Goal: Information Seeking & Learning: Check status

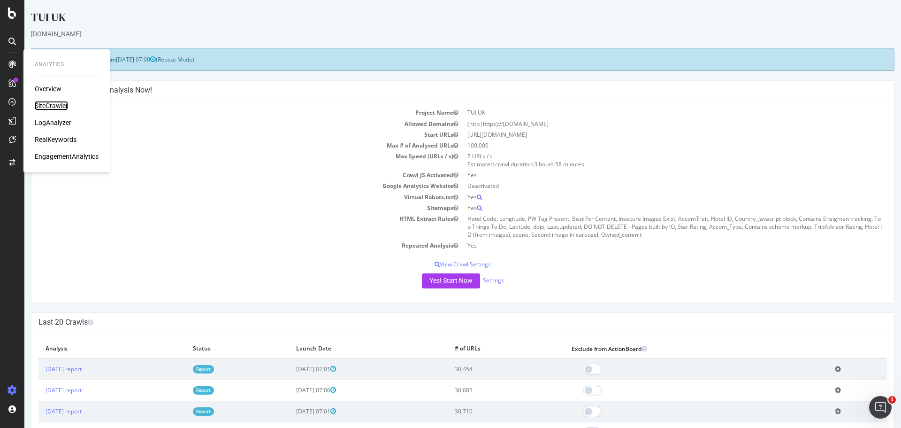
click at [48, 104] on div "SiteCrawler" at bounding box center [51, 105] width 33 height 9
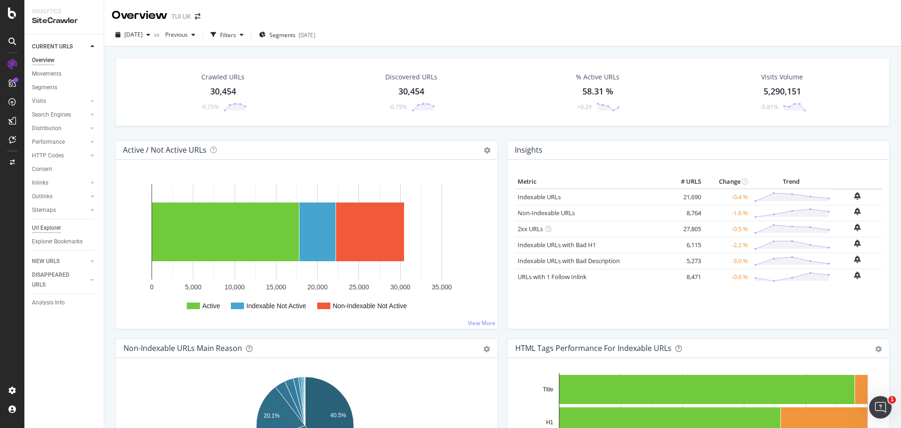
click at [49, 224] on div "Url Explorer" at bounding box center [46, 228] width 29 height 10
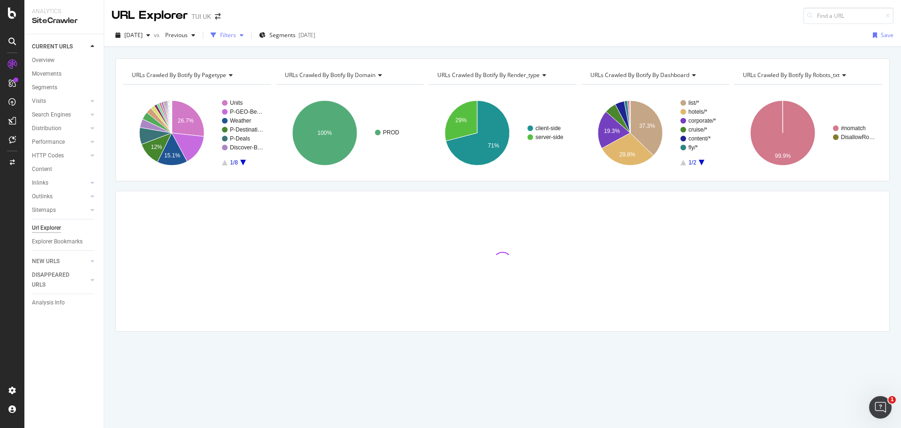
click at [236, 34] on div "Filters" at bounding box center [228, 35] width 16 height 8
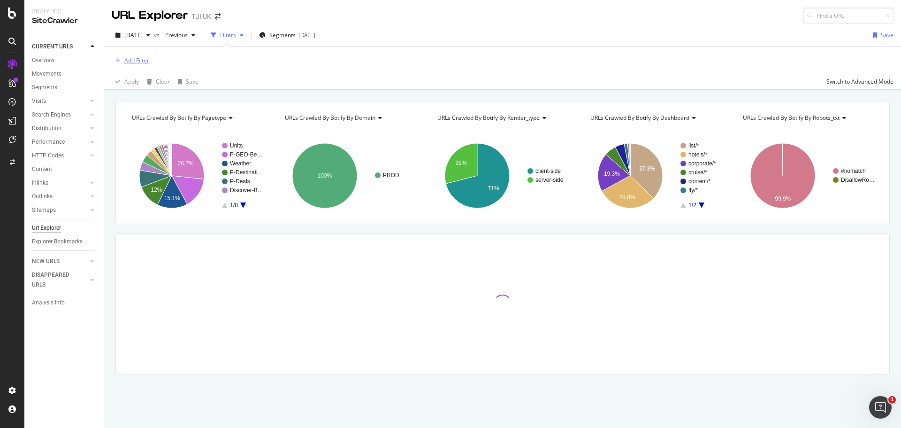
click at [135, 63] on div "Add Filter" at bounding box center [136, 60] width 25 height 8
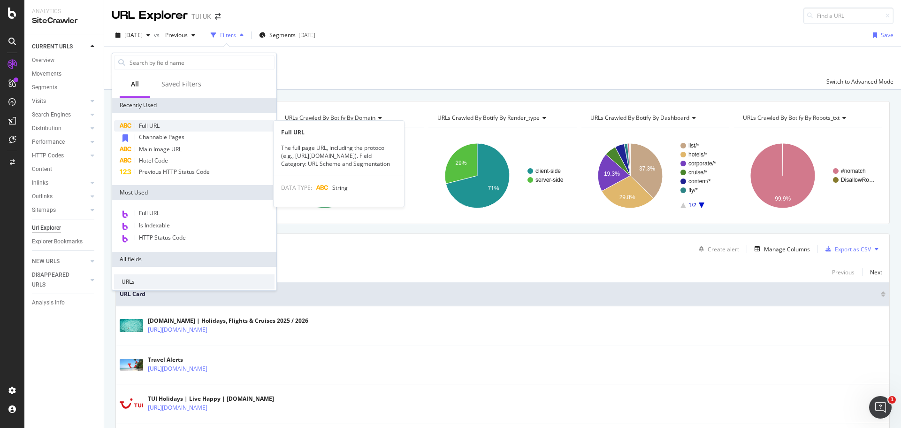
click at [155, 127] on span "Full URL" at bounding box center [149, 126] width 21 height 8
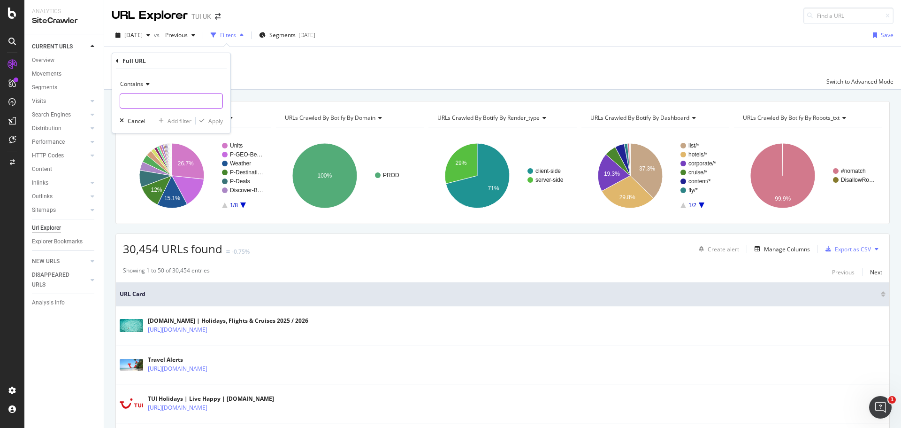
click at [161, 97] on input "text" at bounding box center [171, 100] width 102 height 15
paste input "[URL][DOMAIN_NAME]"
type input "[URL][DOMAIN_NAME]"
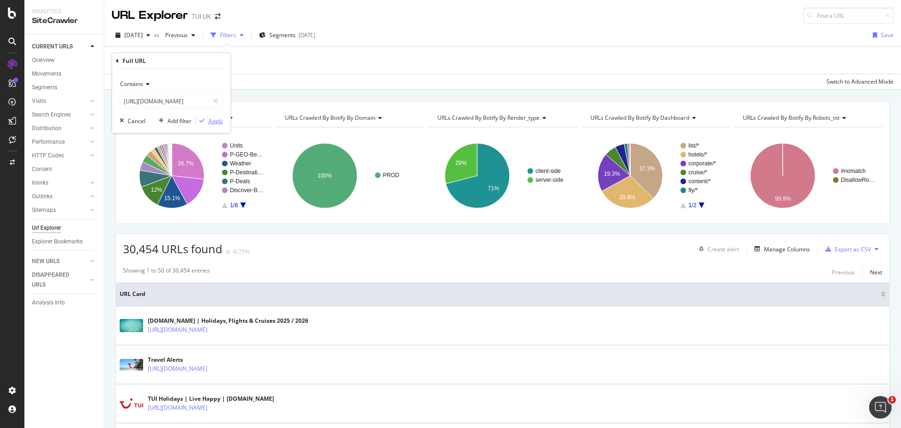
click at [215, 121] on div "Apply" at bounding box center [215, 121] width 15 height 8
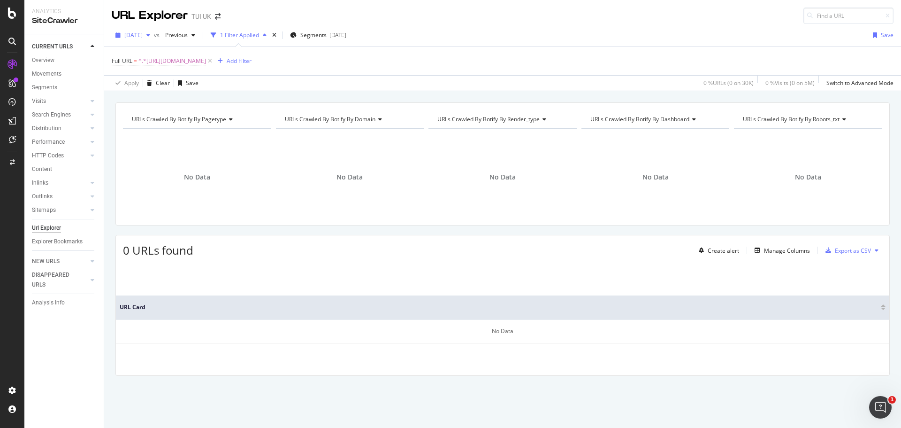
click at [143, 37] on span "[DATE]" at bounding box center [133, 35] width 18 height 8
click at [188, 34] on span "Previous" at bounding box center [174, 35] width 26 height 8
click at [215, 104] on div "[DATE]" at bounding box center [207, 103] width 49 height 8
click at [195, 34] on div "button" at bounding box center [189, 35] width 11 height 6
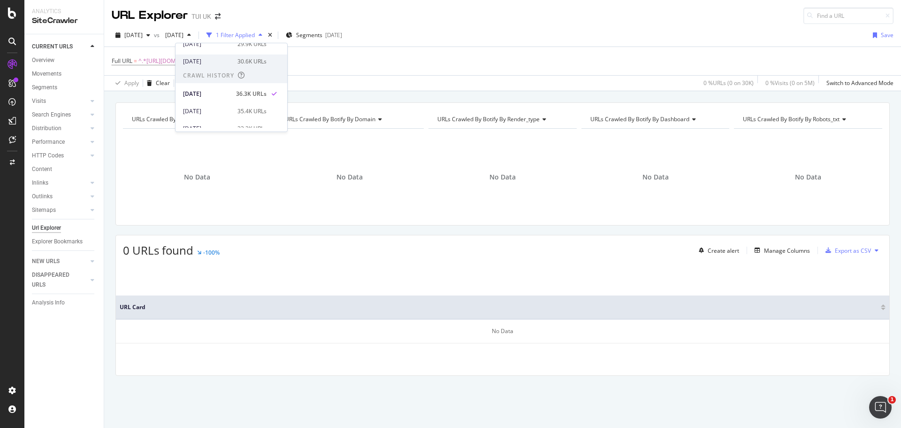
scroll to position [354, 0]
click at [486, 47] on div "Full URL = ^.*[URL][DOMAIN_NAME] Add Filter" at bounding box center [503, 61] width 782 height 28
click at [195, 35] on div "button" at bounding box center [189, 35] width 11 height 6
click at [154, 32] on div "[DATE]" at bounding box center [133, 35] width 42 height 14
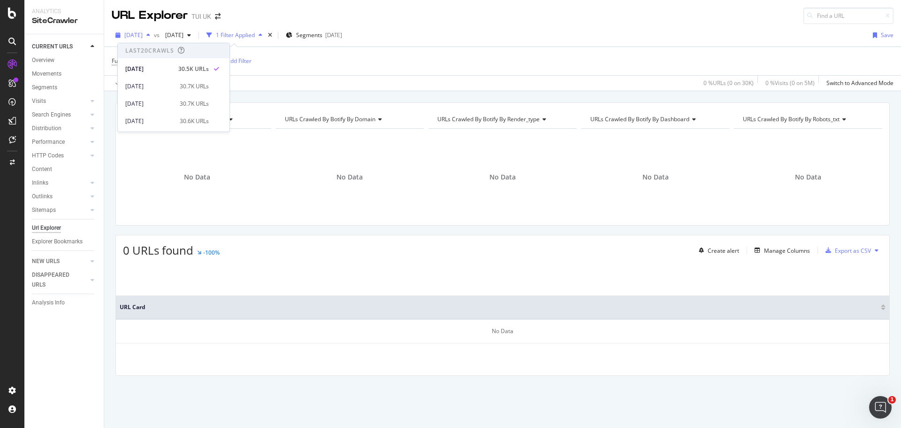
click at [154, 33] on div "button" at bounding box center [148, 35] width 11 height 6
click at [154, 34] on div "button" at bounding box center [148, 35] width 11 height 6
click at [156, 90] on div "[DATE]" at bounding box center [149, 86] width 49 height 8
click at [150, 35] on icon "button" at bounding box center [148, 35] width 4 height 6
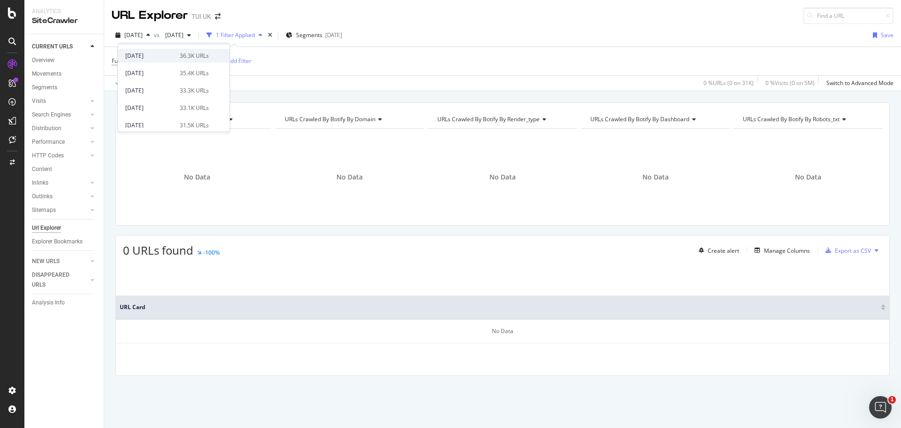
click at [152, 60] on div "[DATE]" at bounding box center [149, 56] width 49 height 8
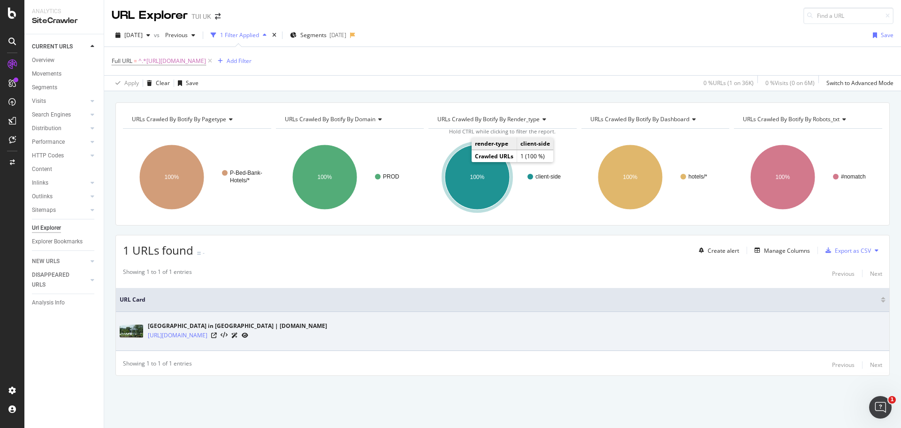
click at [248, 333] on icon at bounding box center [245, 335] width 7 height 6
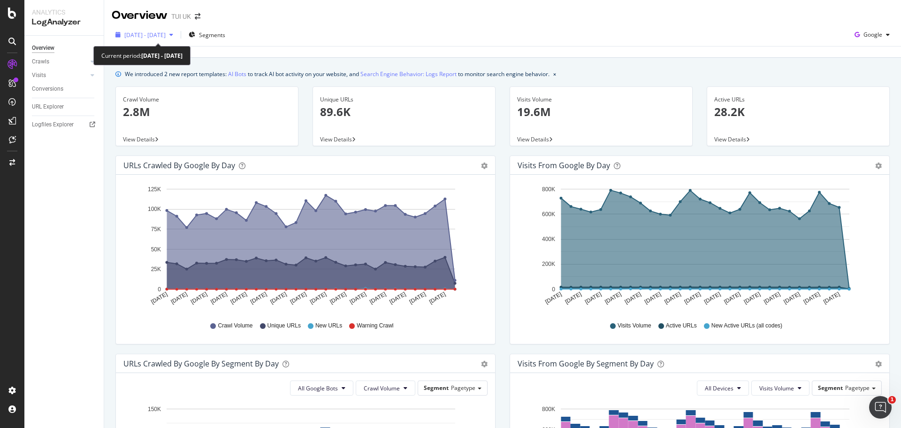
click at [140, 35] on span "2025 Aug. 12th - Sep. 10th" at bounding box center [144, 35] width 41 height 8
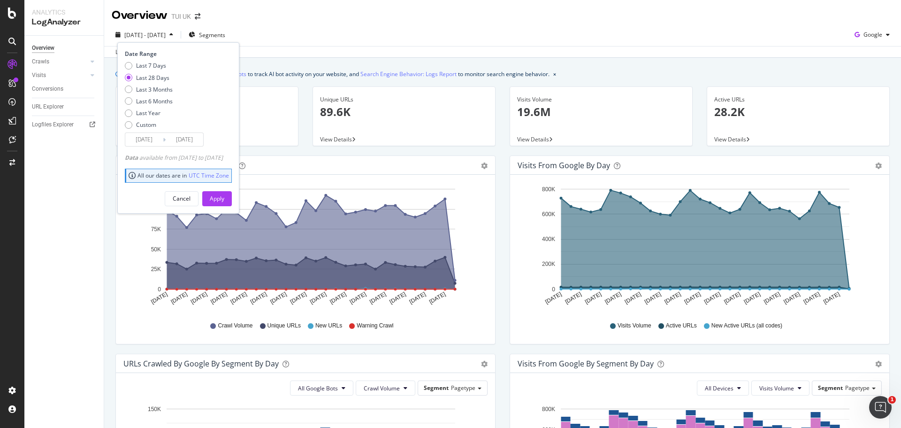
click at [466, 17] on div "Overview TUI UK" at bounding box center [502, 11] width 797 height 23
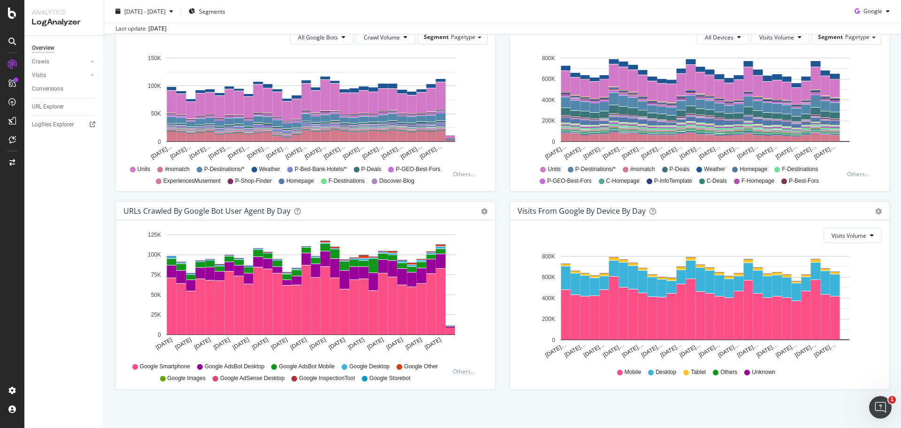
scroll to position [355, 0]
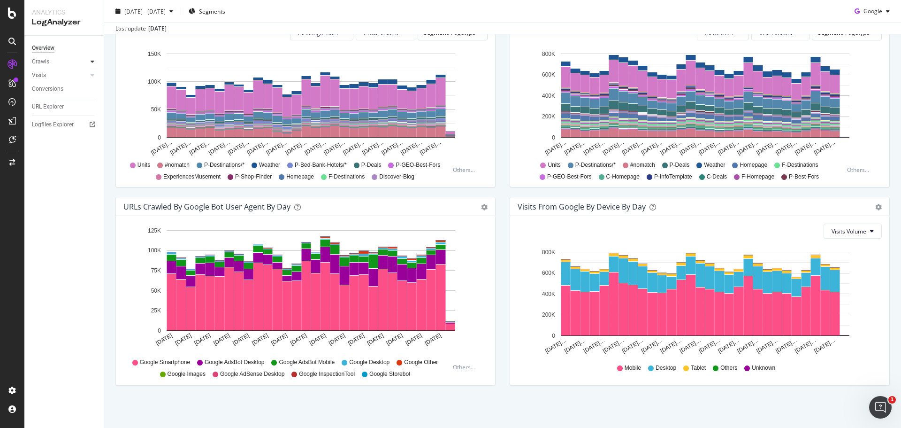
click at [91, 61] on icon at bounding box center [93, 62] width 4 height 6
click at [59, 112] on div "HTTP Codes" at bounding box center [52, 112] width 32 height 10
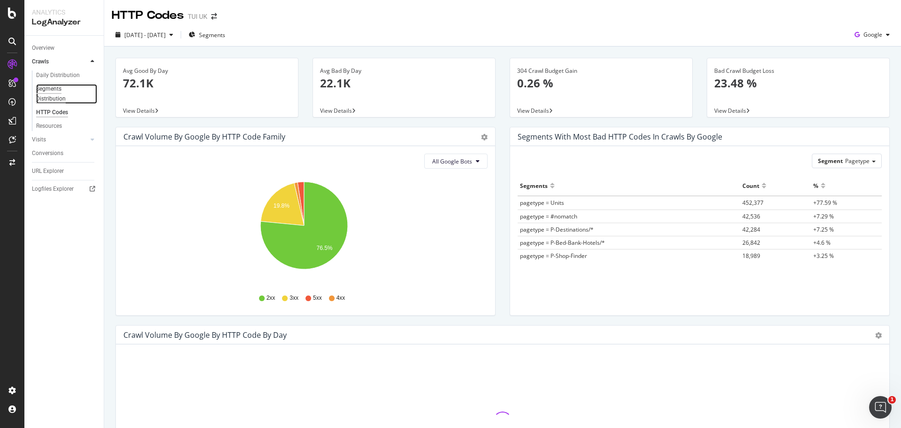
click at [54, 87] on div "Segments Distribution" at bounding box center [62, 94] width 52 height 20
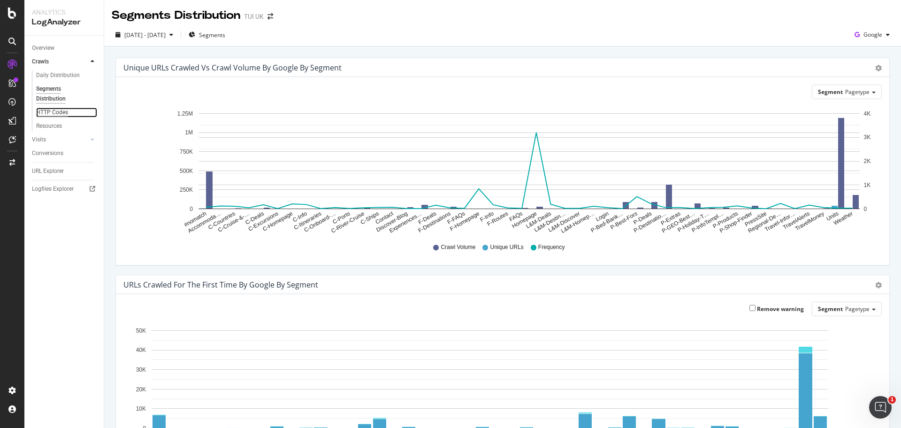
click at [57, 111] on div "HTTP Codes" at bounding box center [52, 112] width 32 height 10
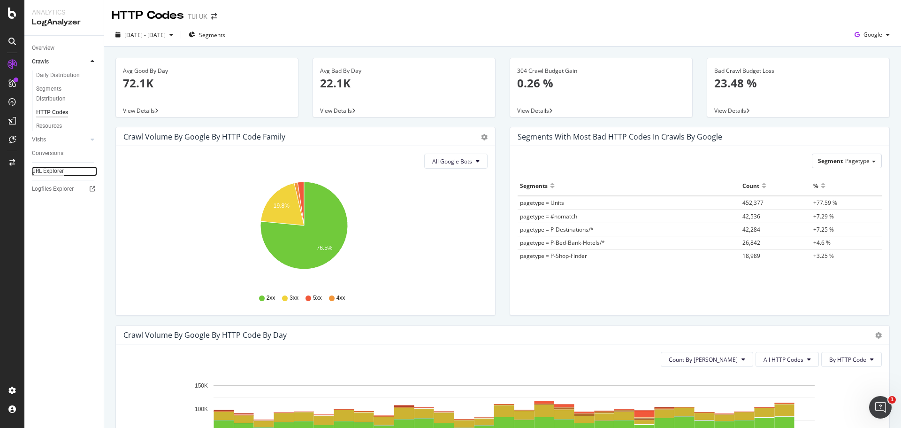
click at [52, 169] on div "URL Explorer" at bounding box center [48, 171] width 32 height 10
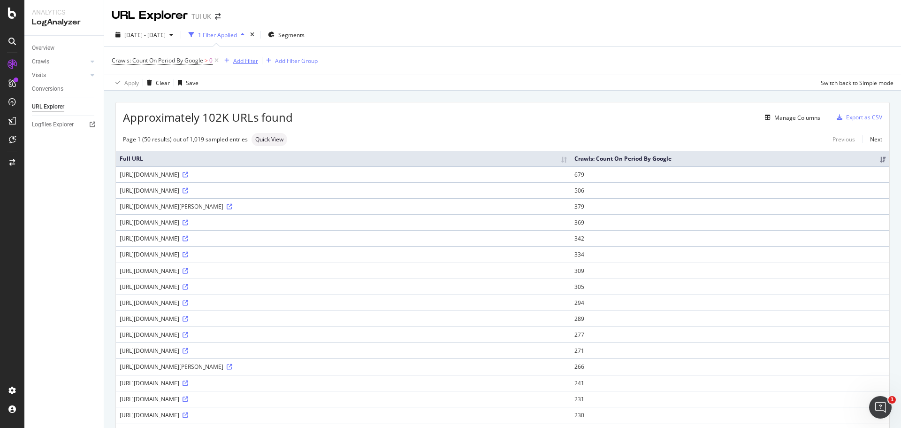
click at [239, 59] on div "Add Filter" at bounding box center [245, 61] width 25 height 8
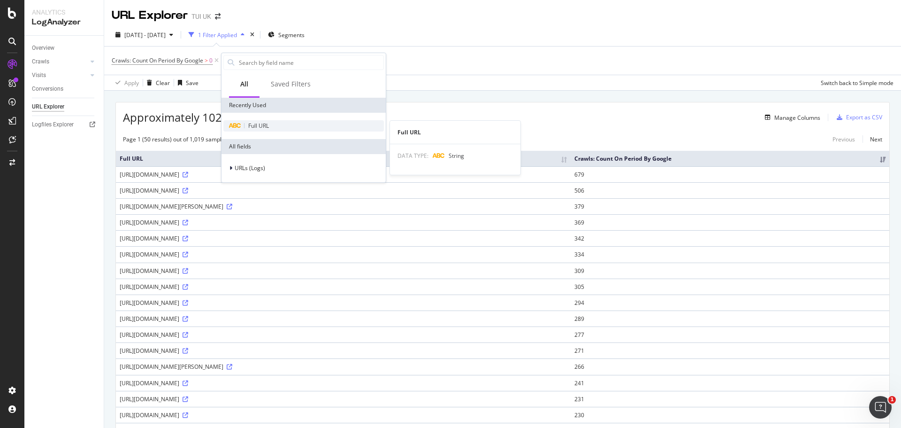
click at [277, 123] on div "Full URL" at bounding box center [303, 125] width 161 height 11
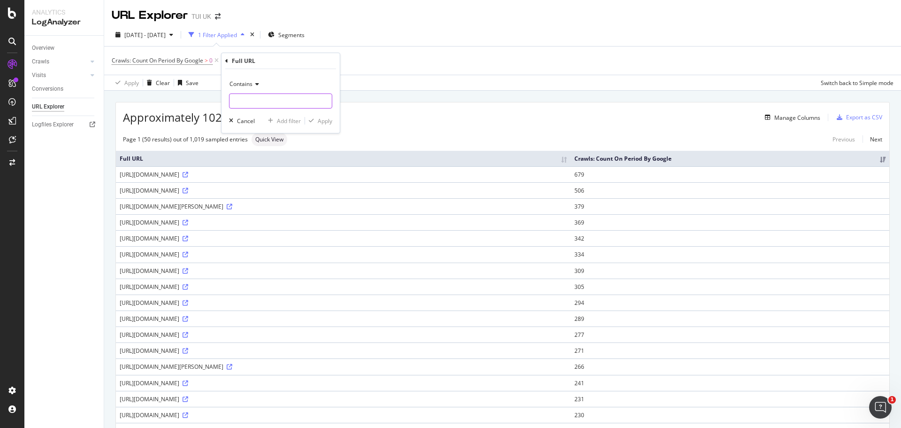
click at [264, 102] on input "text" at bounding box center [281, 100] width 102 height 15
paste input "[URL][DOMAIN_NAME]"
type input "[URL][DOMAIN_NAME]"
click at [323, 119] on div "Apply" at bounding box center [325, 121] width 15 height 8
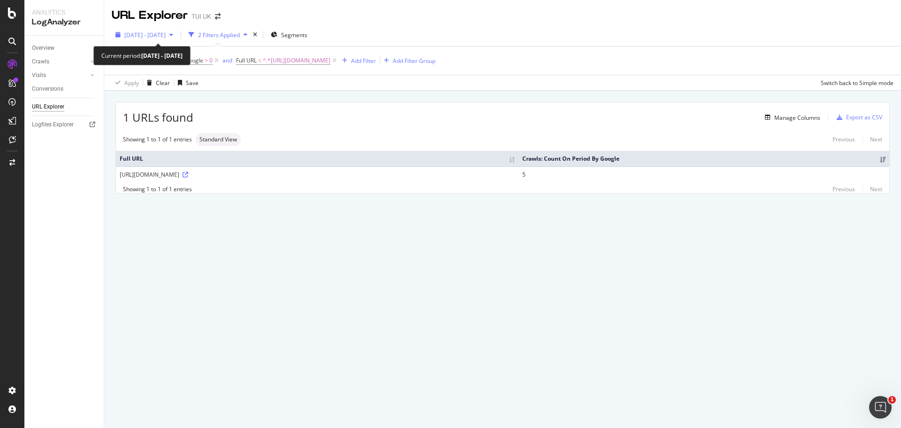
click at [166, 35] on span "2025 Aug. 12th - Sep. 10th" at bounding box center [144, 35] width 41 height 8
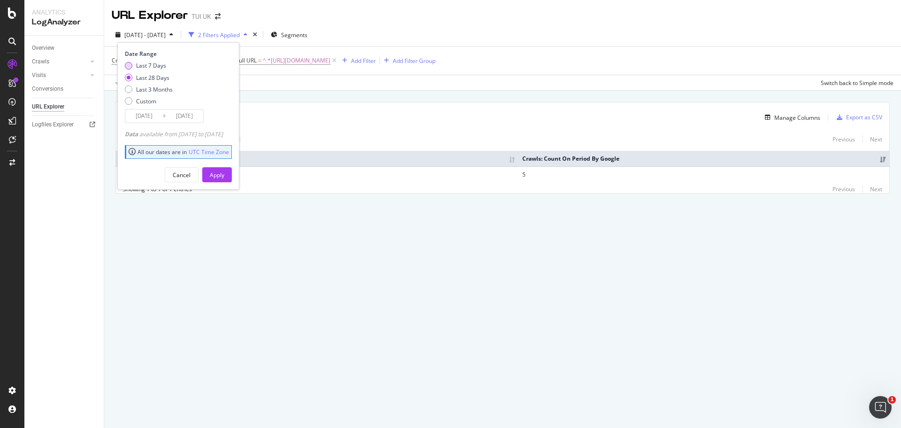
click at [154, 63] on div "Last 7 Days" at bounding box center [151, 65] width 30 height 8
type input "2025/09/04"
click at [224, 175] on div "Apply" at bounding box center [217, 175] width 15 height 8
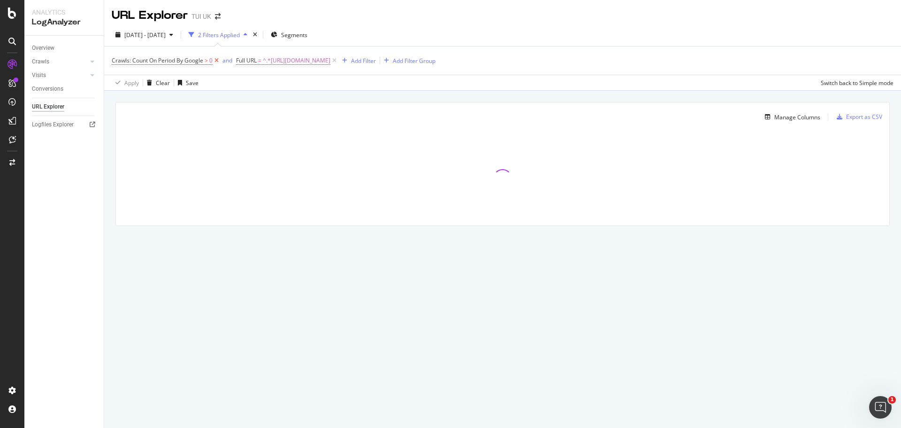
click at [216, 60] on icon at bounding box center [217, 60] width 8 height 9
click at [565, 53] on div "Full URL = ^.*https://www.tui.co.uk/destinations/jersey/hotels/beachcombers-hot…" at bounding box center [503, 60] width 782 height 28
click at [886, 82] on div "Switch back to Simple mode" at bounding box center [857, 83] width 73 height 8
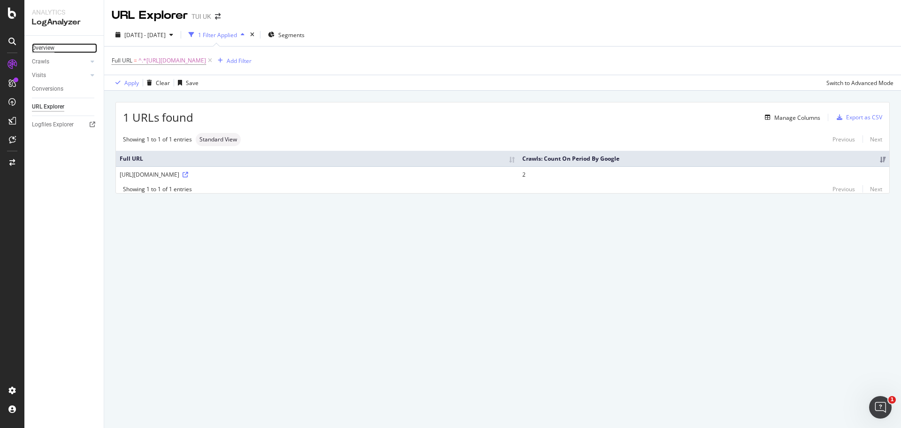
click at [46, 47] on div "Overview" at bounding box center [43, 48] width 23 height 10
